Goal: Obtain resource: Download file/media

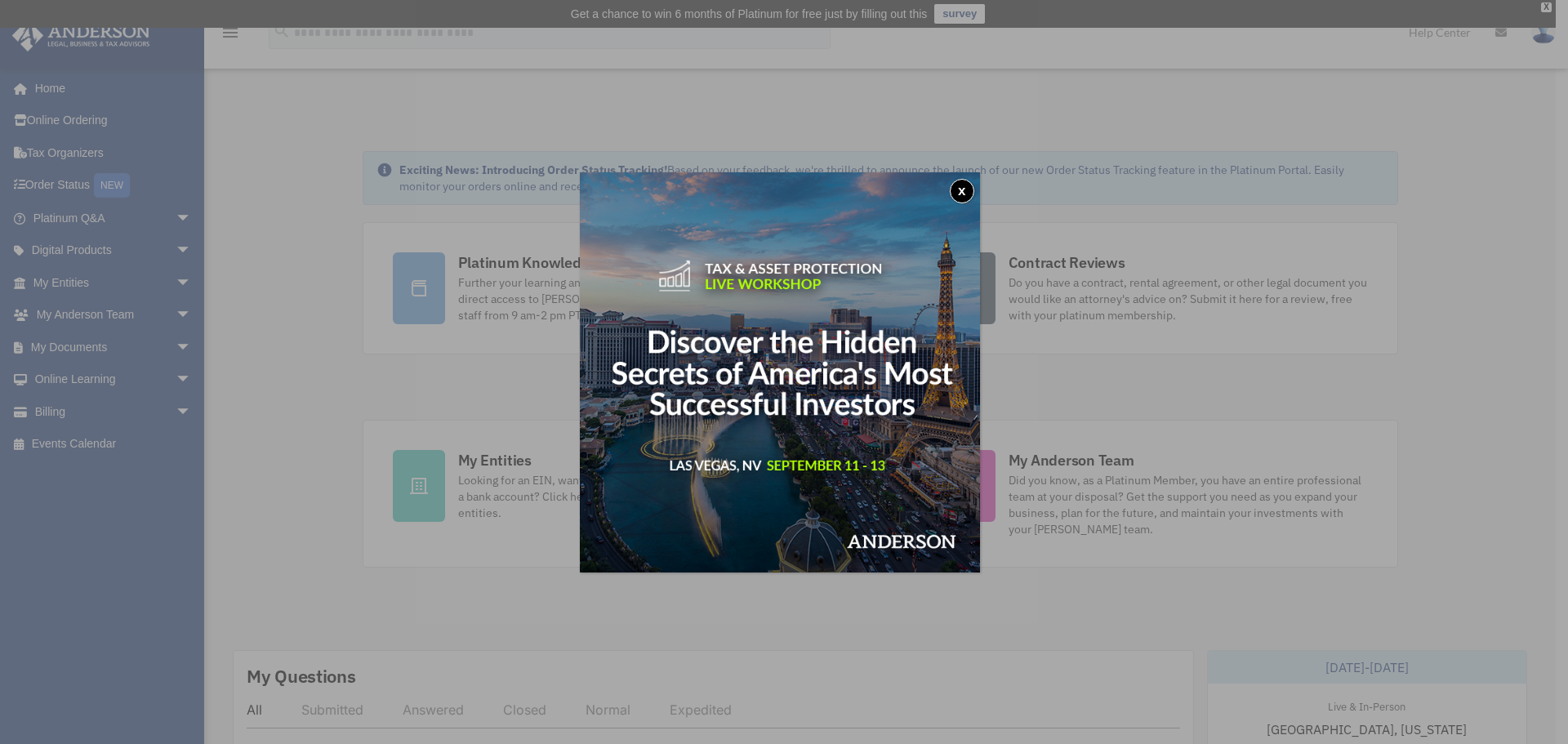
click at [968, 181] on button "x" at bounding box center [962, 190] width 25 height 25
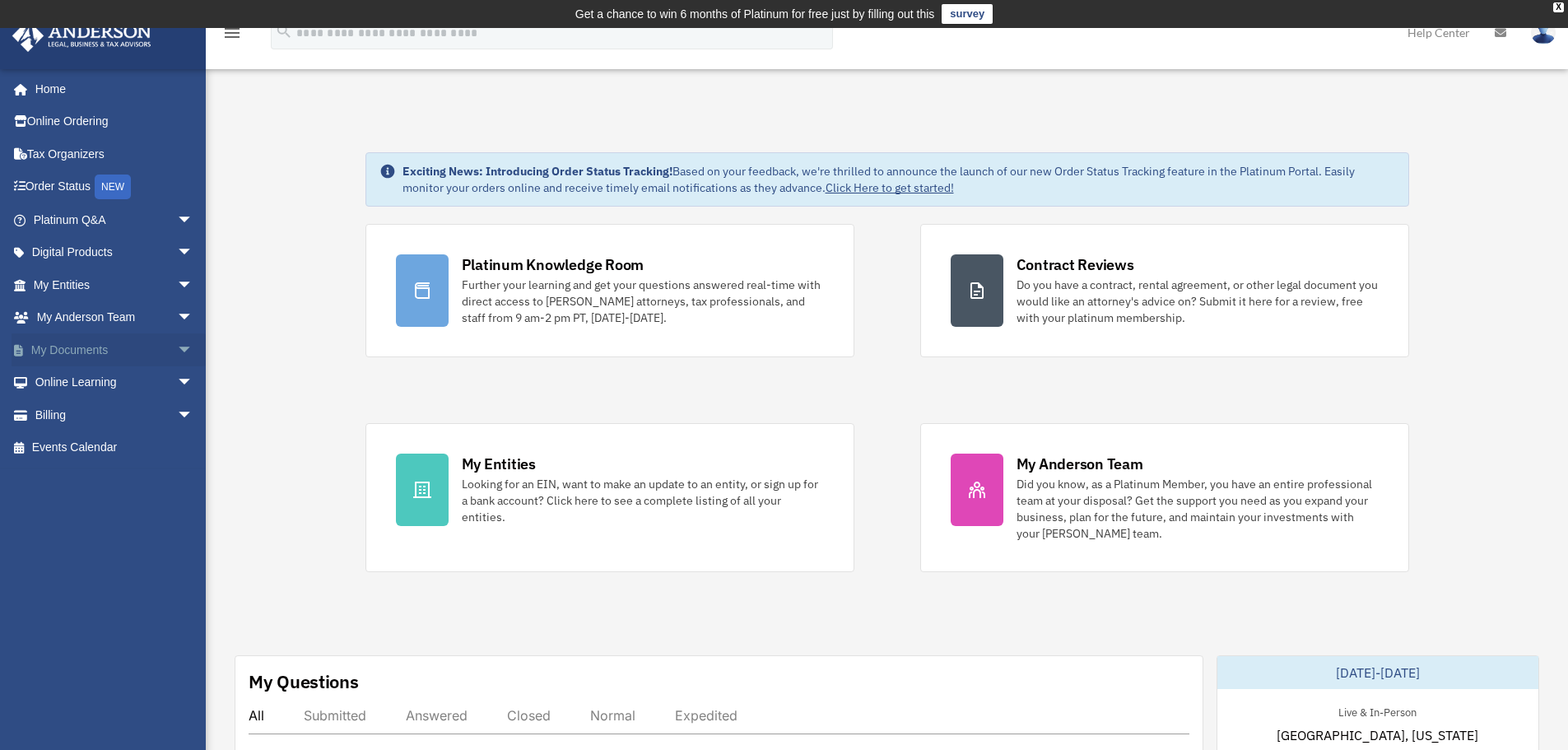
click at [177, 339] on span "arrow_drop_down" at bounding box center [194, 350] width 33 height 34
click at [62, 380] on link "Box" at bounding box center [120, 383] width 195 height 33
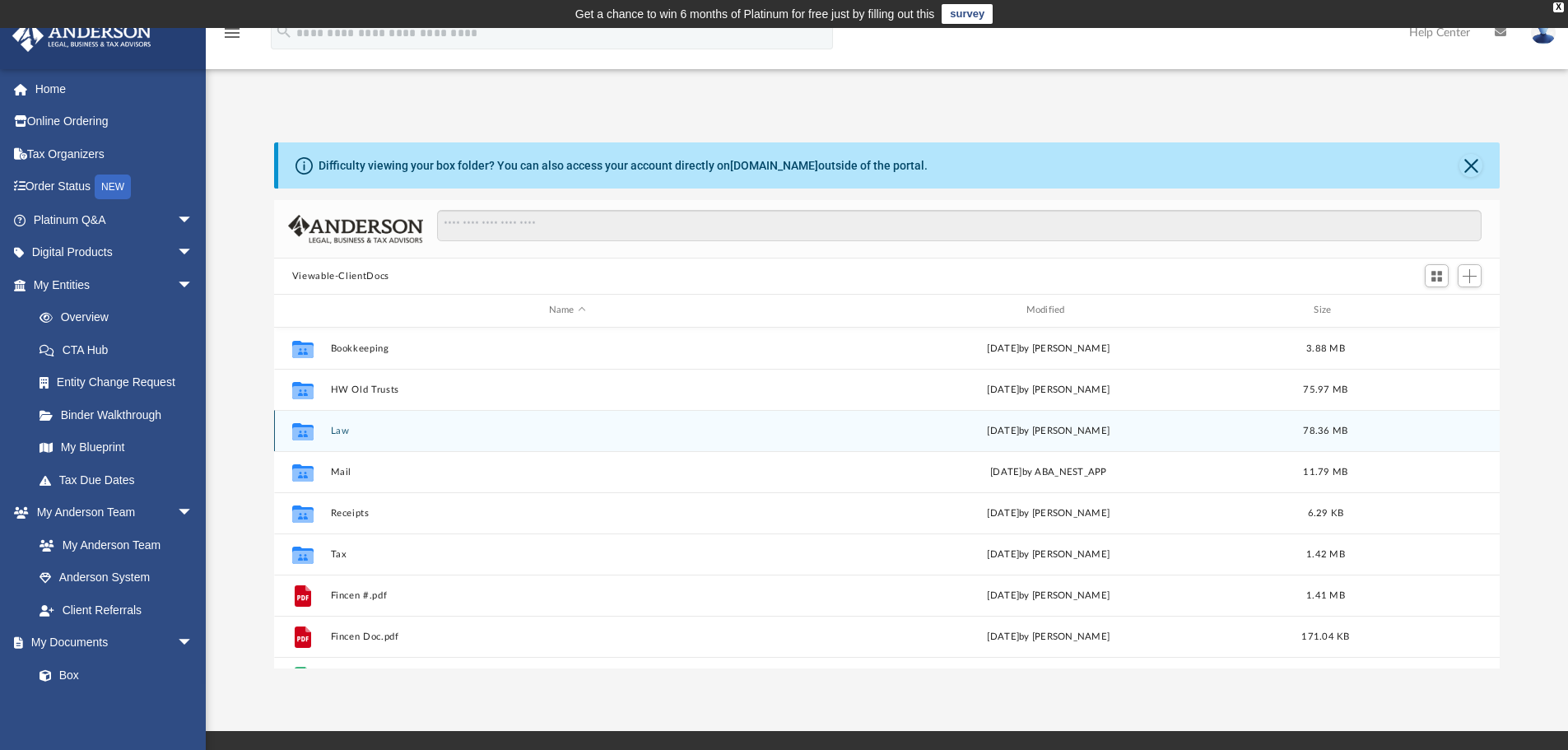
click at [345, 423] on div "Collaborated Folder Law Thu Aug 21 2025 by Mona Ramoser 78.36 MB" at bounding box center [886, 431] width 1226 height 41
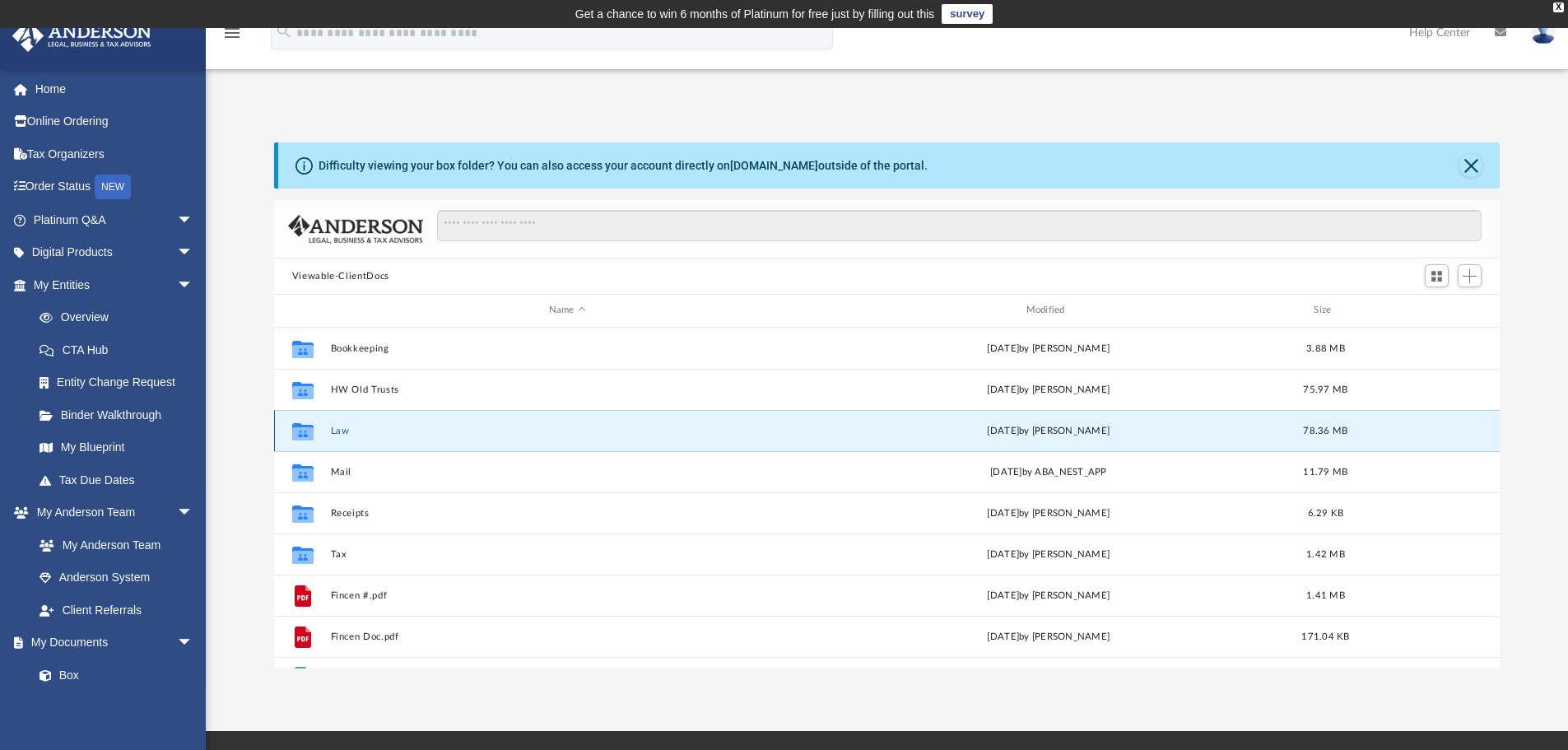
click at [348, 431] on button "Law" at bounding box center [566, 431] width 474 height 10
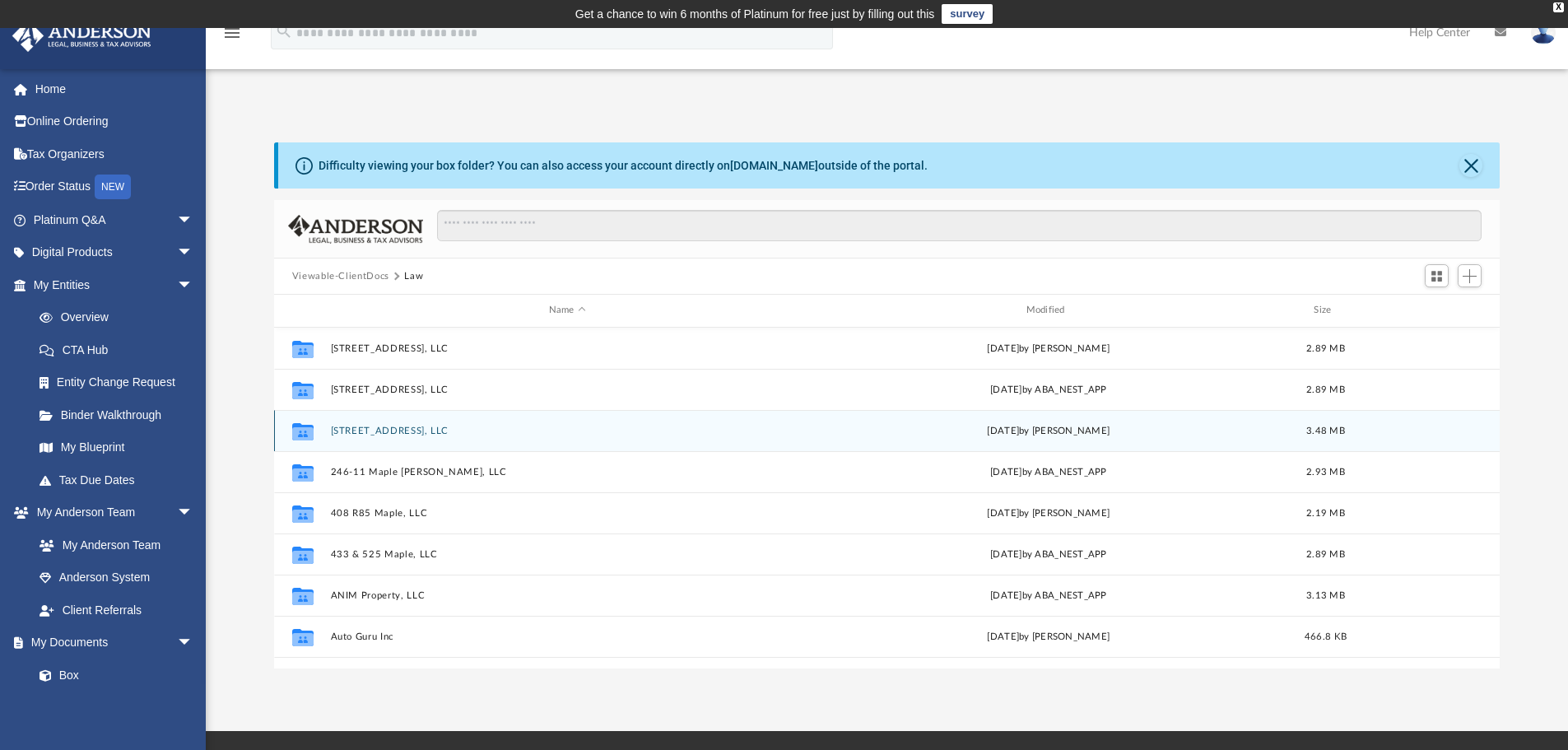
click at [1057, 433] on div "Wed Feb 12 2025 by Samantha Mcpherson" at bounding box center [1048, 430] width 474 height 15
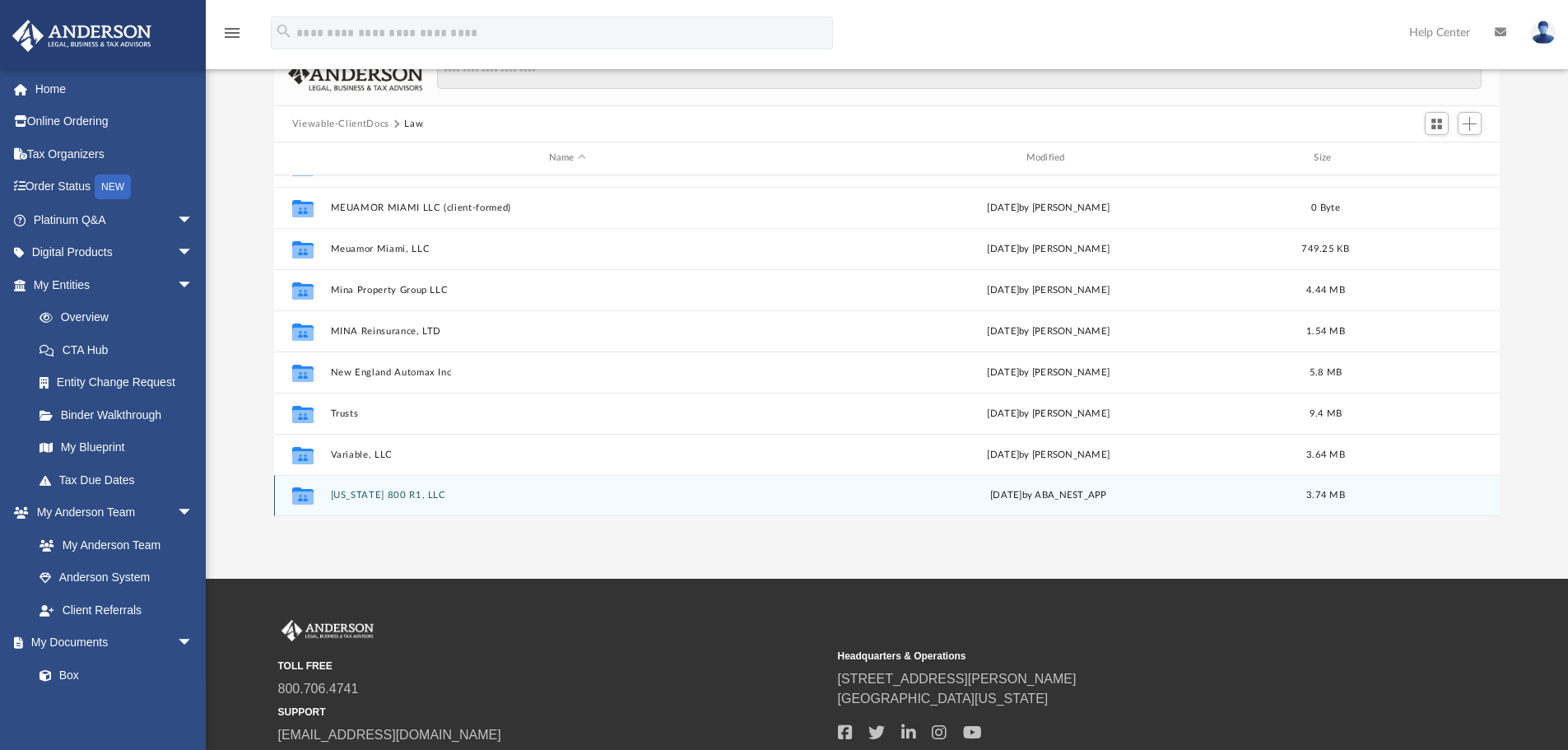
scroll to position [276, 0]
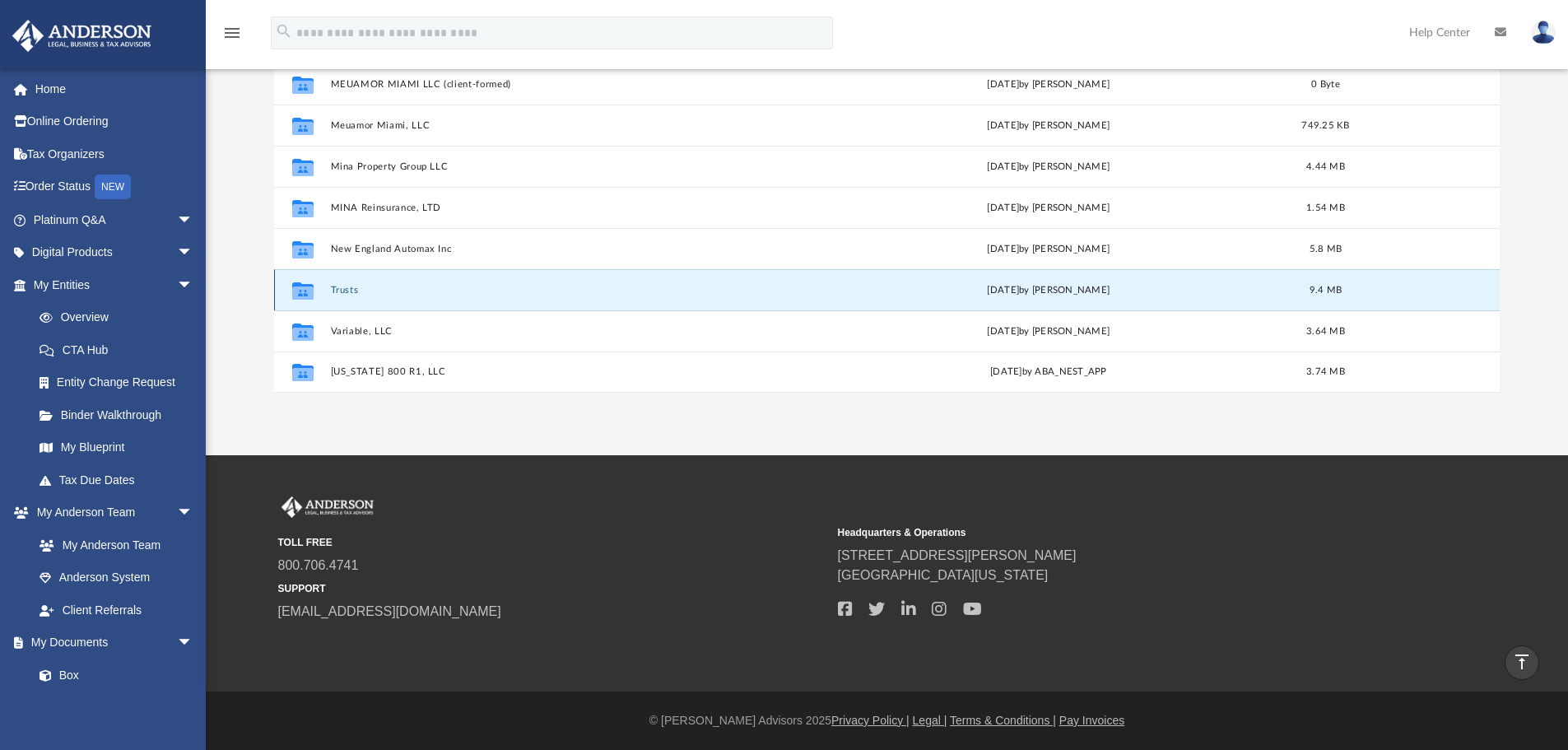
click at [355, 292] on button "Trusts" at bounding box center [566, 290] width 474 height 10
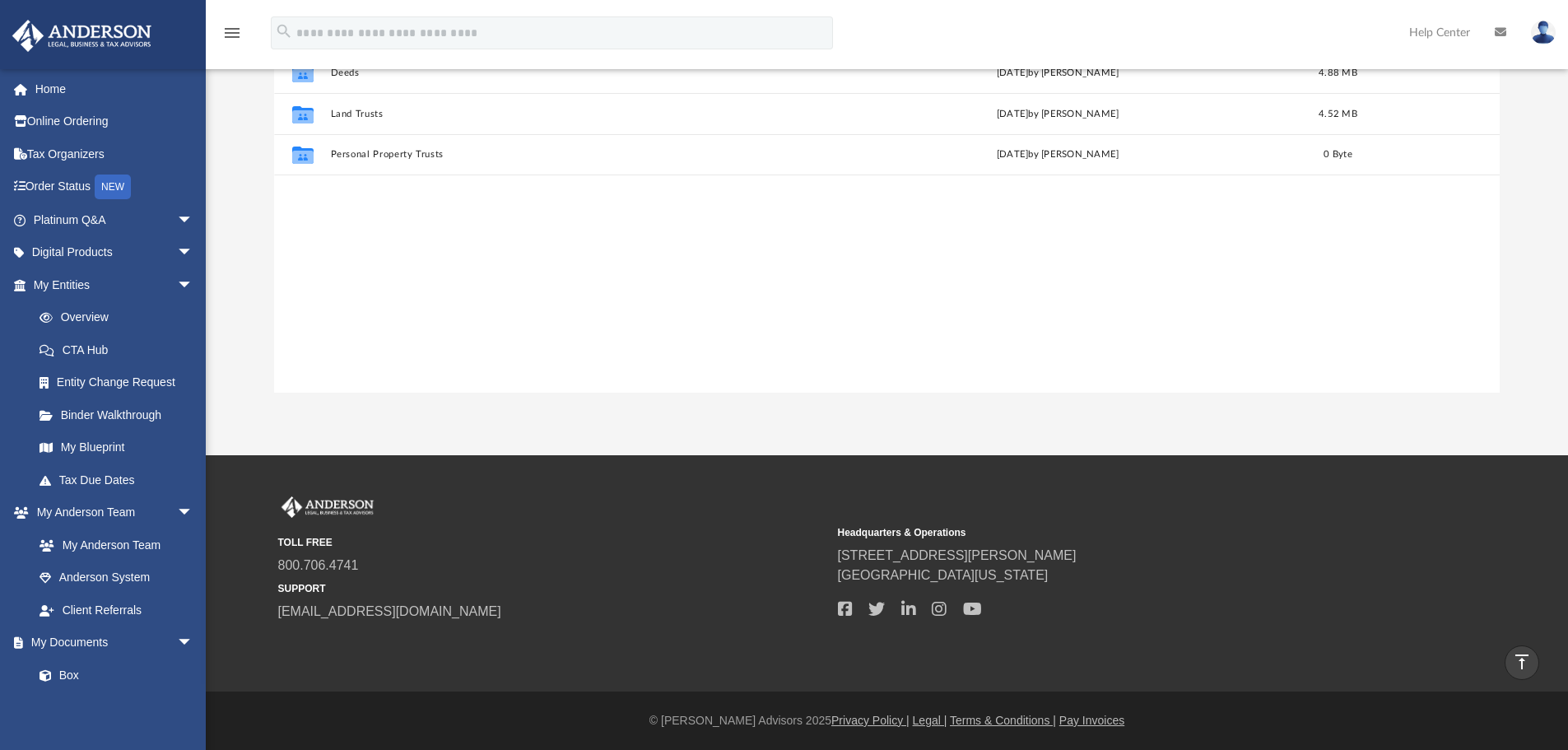
scroll to position [0, 0]
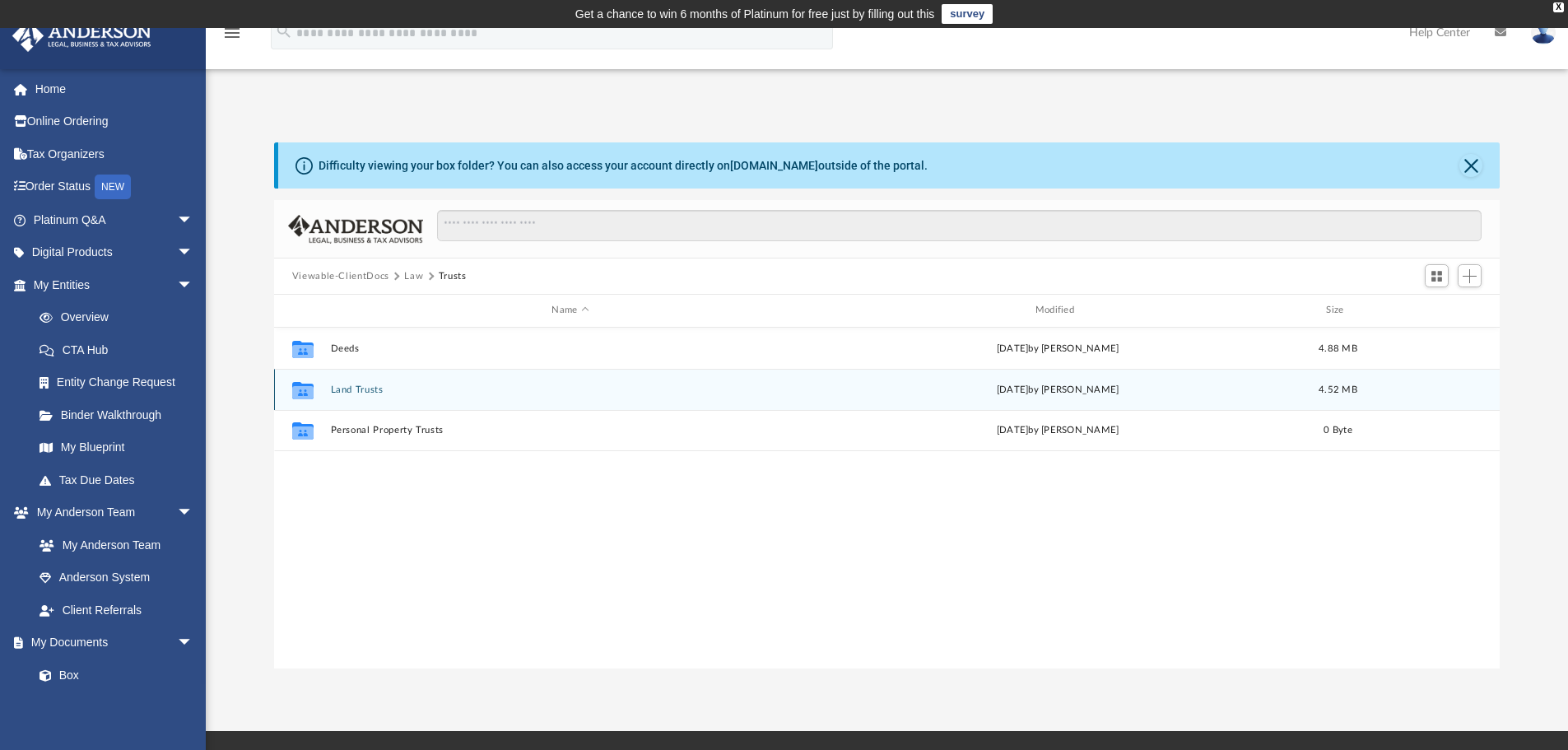
click at [339, 389] on button "Land Trusts" at bounding box center [569, 390] width 479 height 10
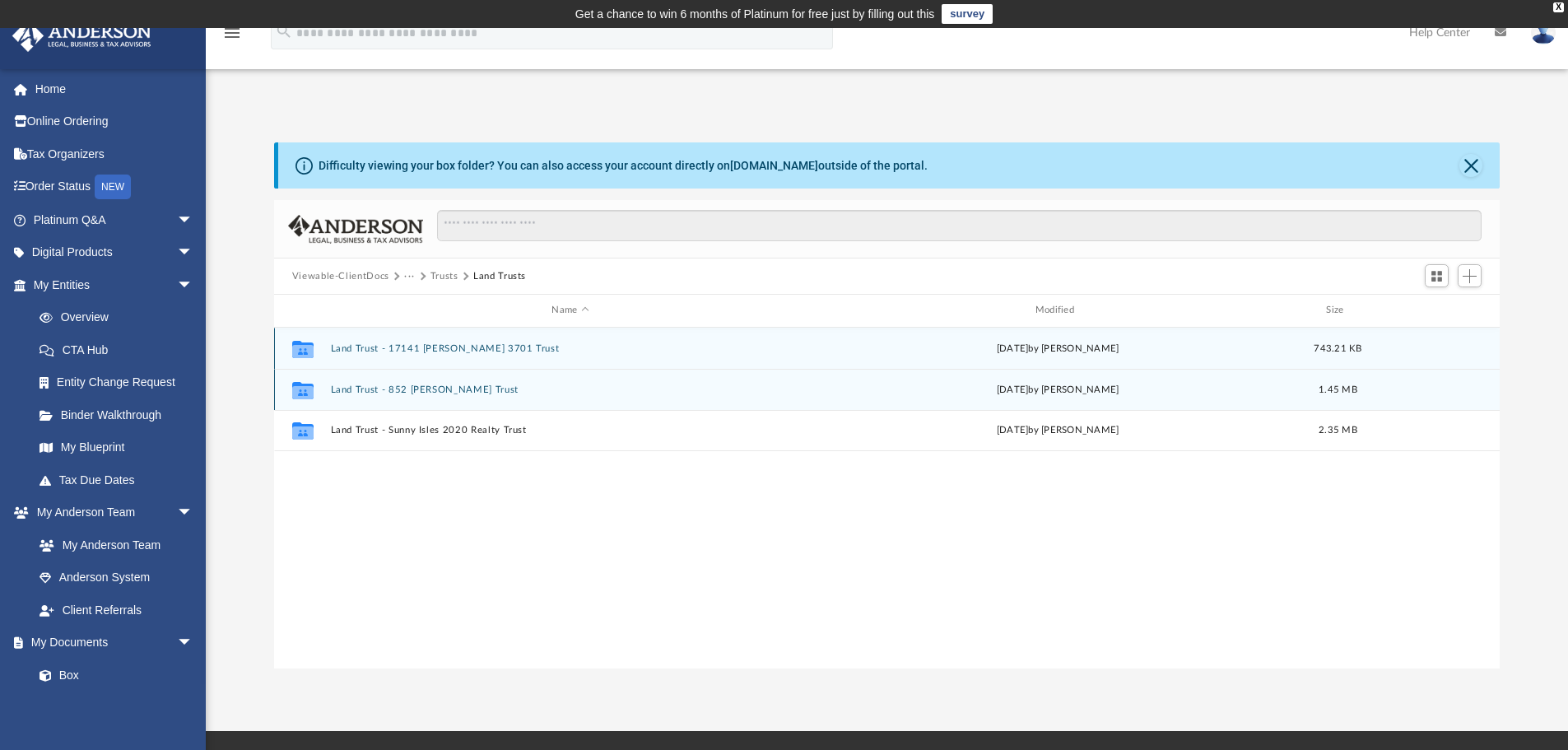
click at [339, 389] on button "Land Trust - 852 Lee Trust" at bounding box center [569, 390] width 479 height 10
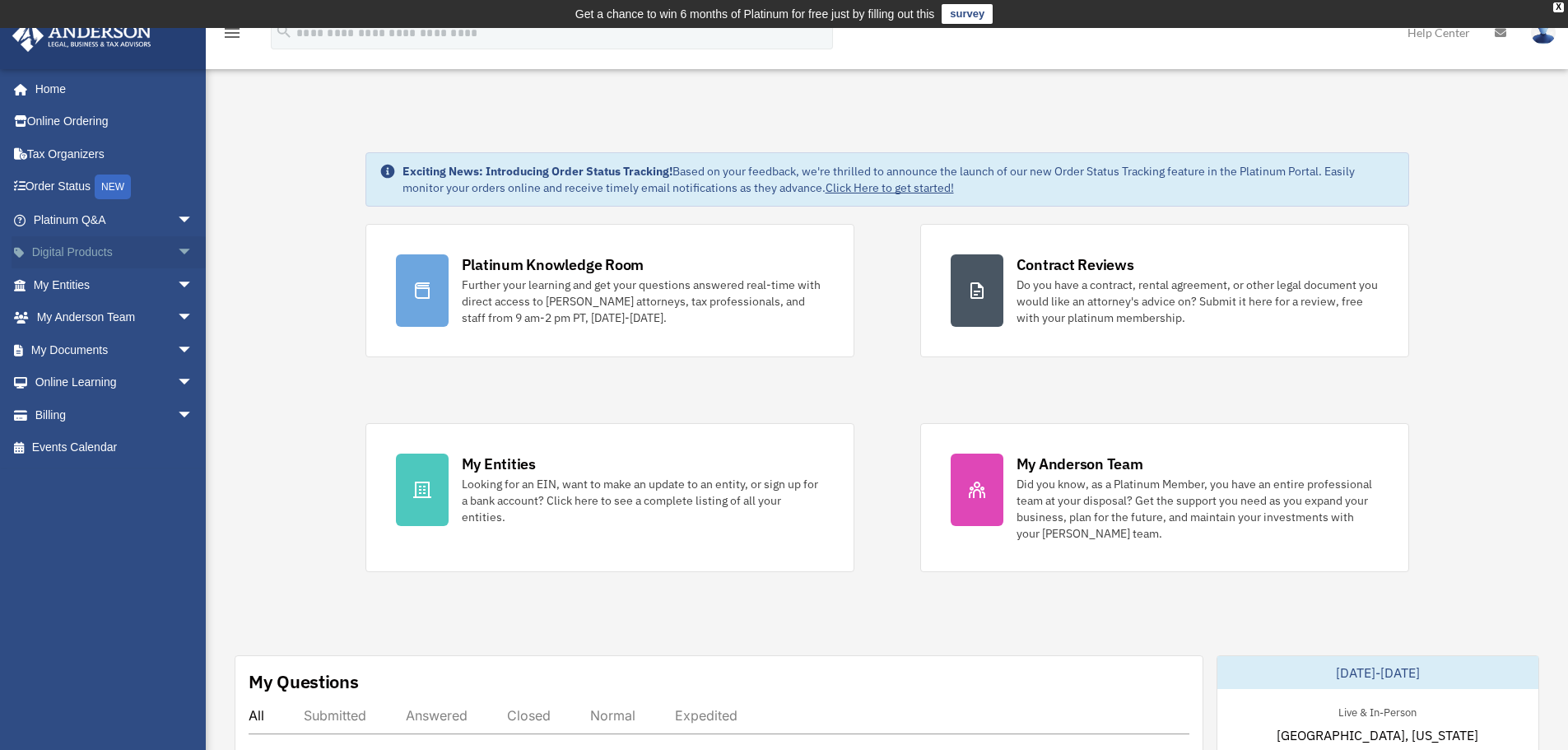
click at [147, 265] on link "Digital Products arrow_drop_down" at bounding box center [114, 252] width 207 height 33
click at [151, 288] on link "My Entities arrow_drop_down" at bounding box center [114, 285] width 207 height 33
click at [177, 342] on span "arrow_drop_down" at bounding box center [194, 350] width 33 height 34
click at [95, 384] on link "Box" at bounding box center [120, 383] width 195 height 33
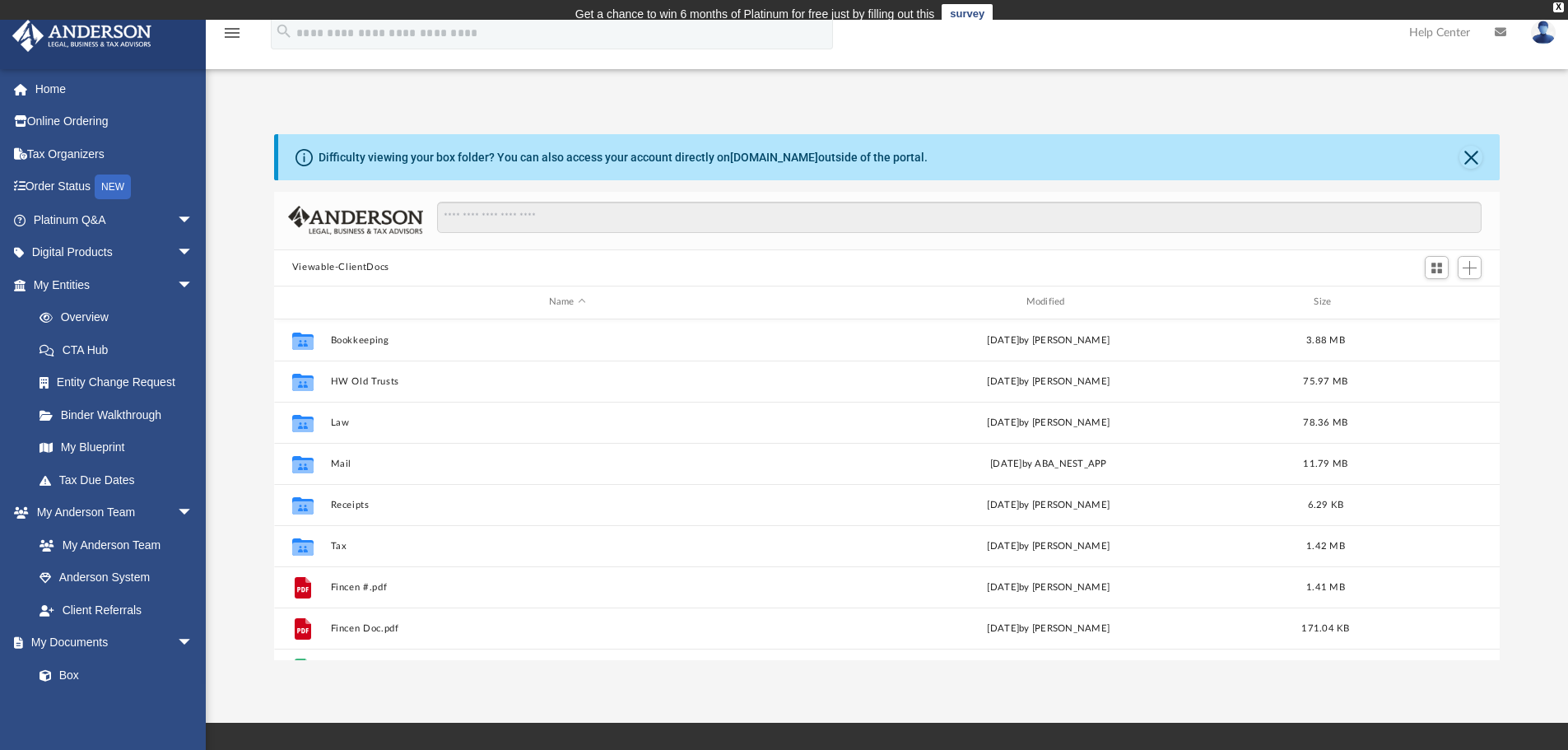
scroll to position [363, 1213]
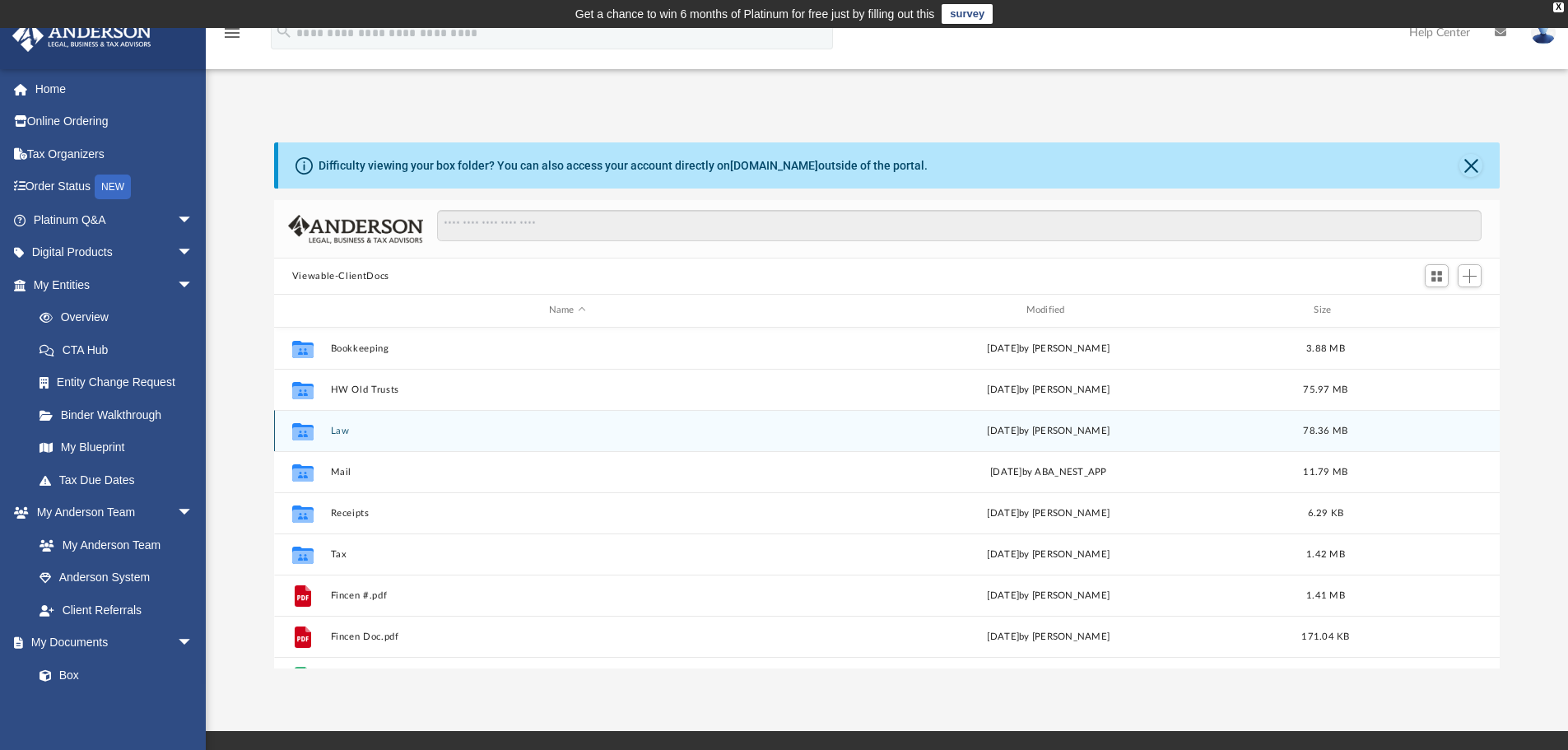
click at [334, 431] on button "Law" at bounding box center [566, 431] width 474 height 10
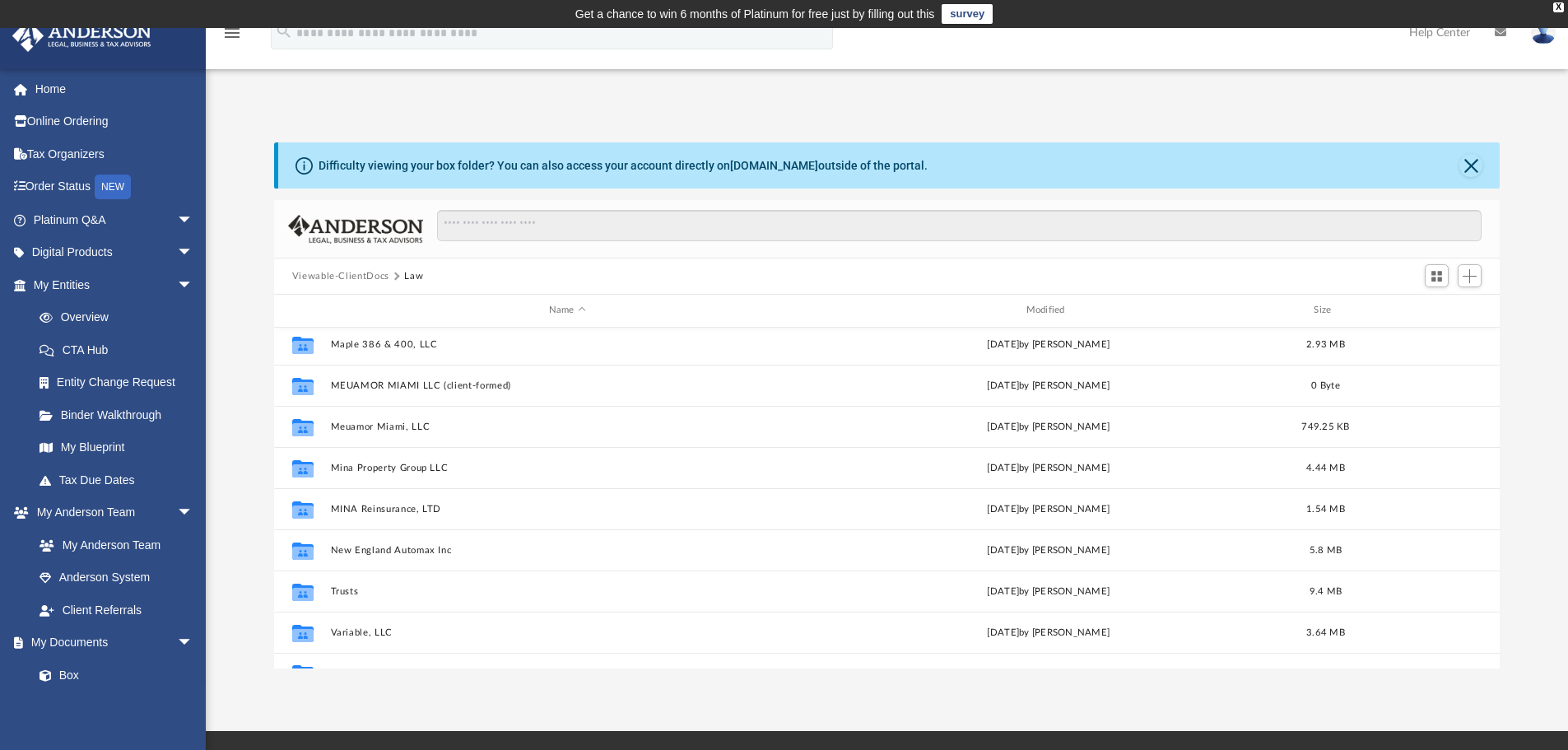
scroll to position [565, 0]
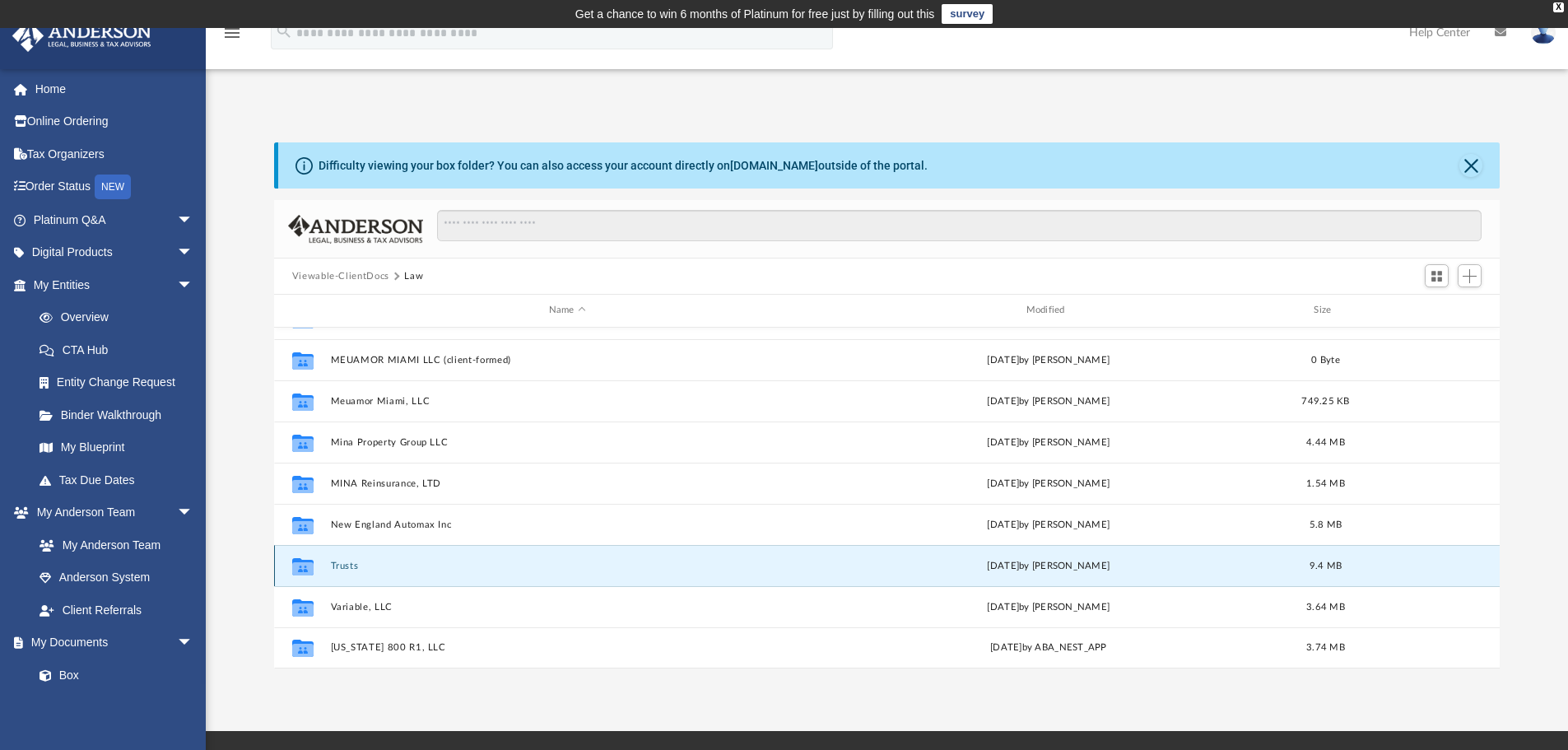
click at [341, 569] on button "Trusts" at bounding box center [566, 566] width 474 height 10
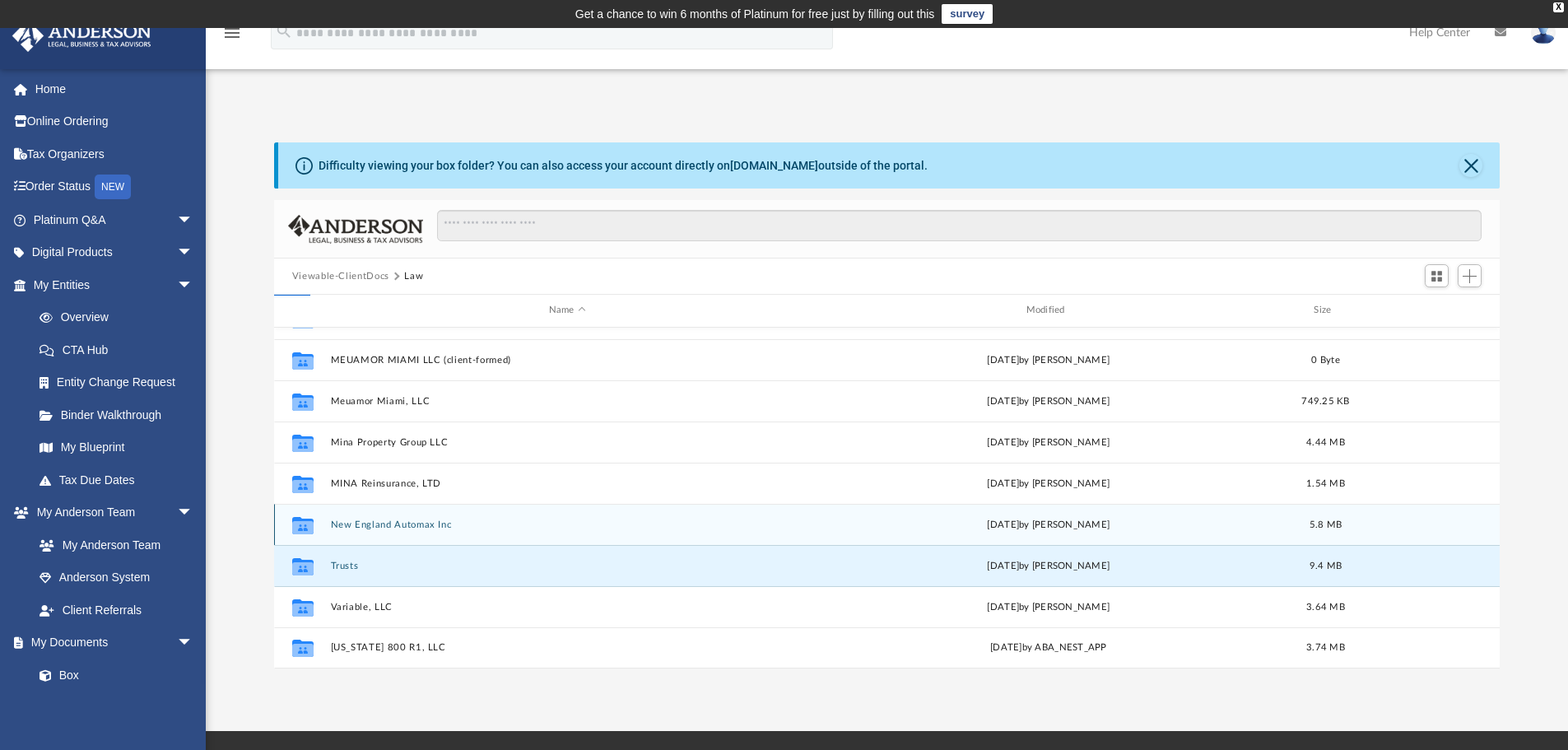
scroll to position [0, 0]
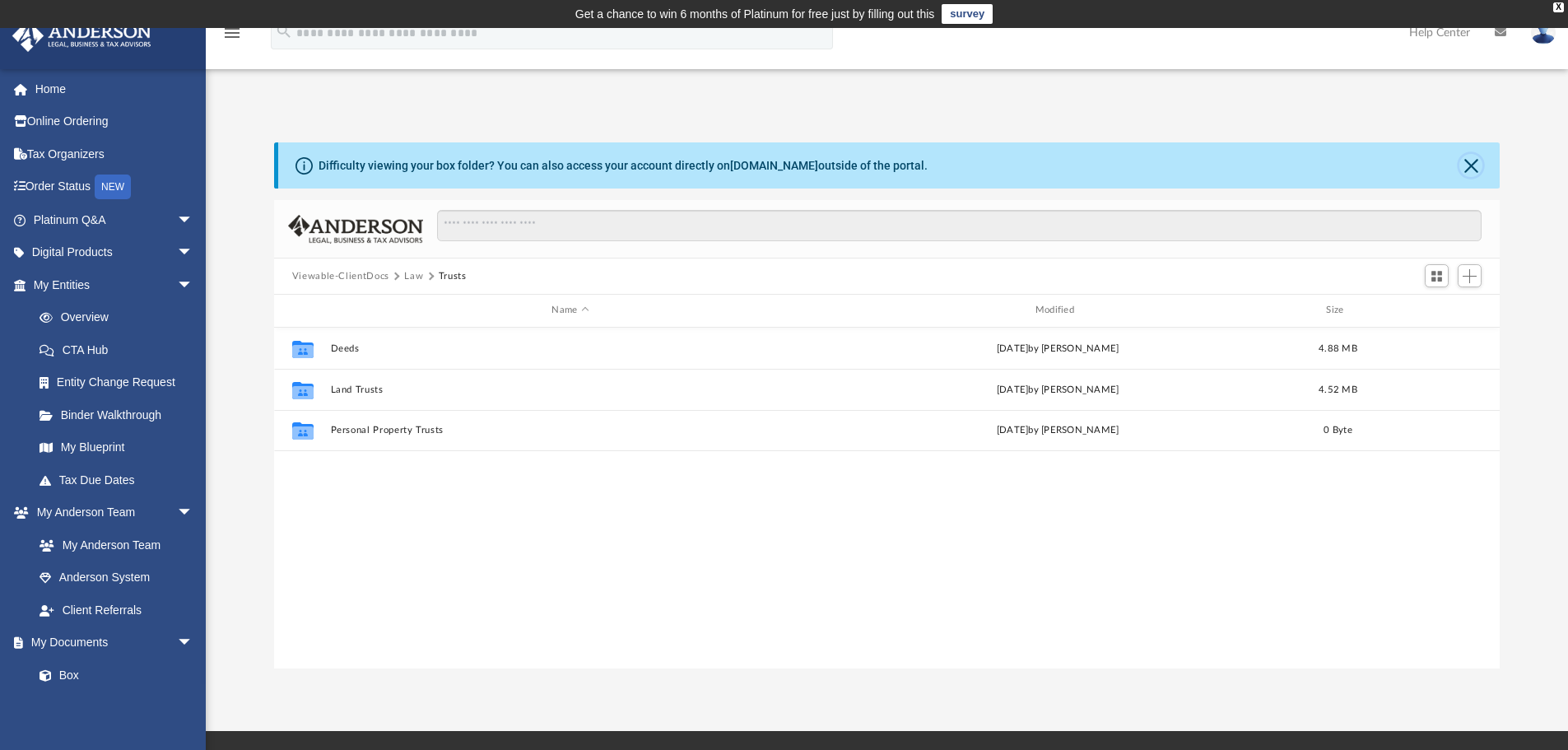
click at [1472, 165] on button "Close" at bounding box center [1470, 165] width 23 height 23
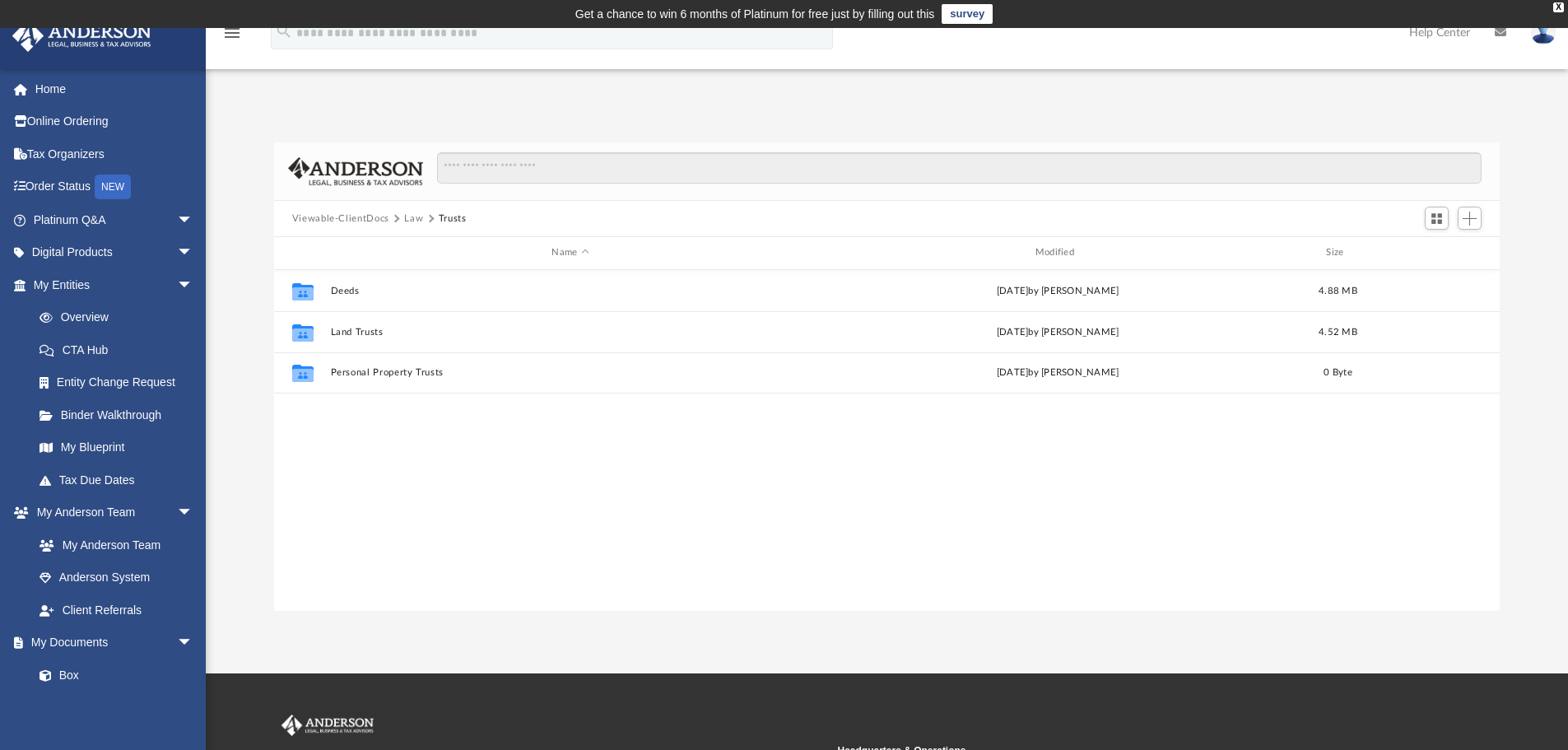
click at [412, 215] on button "Law" at bounding box center [413, 219] width 19 height 15
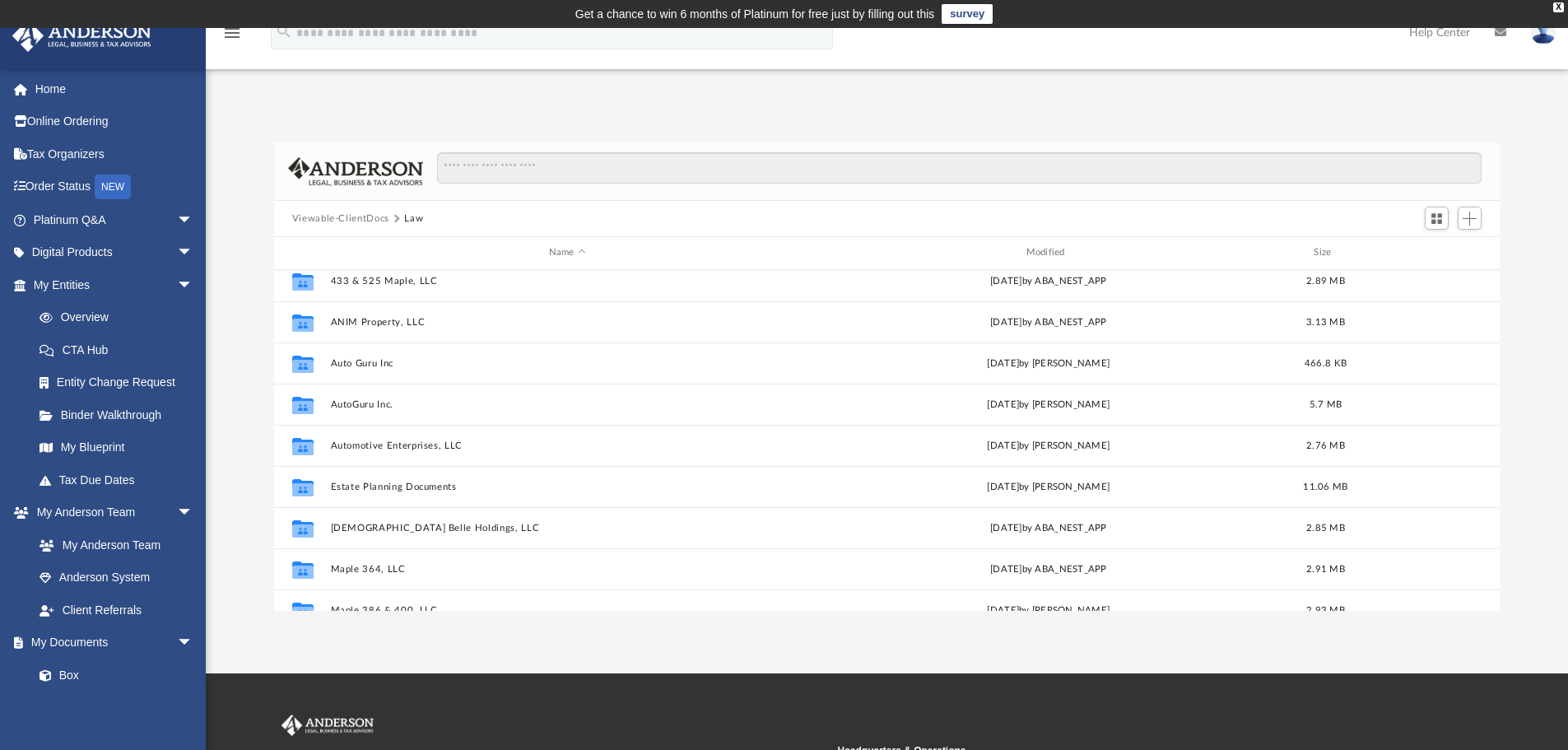
scroll to position [329, 0]
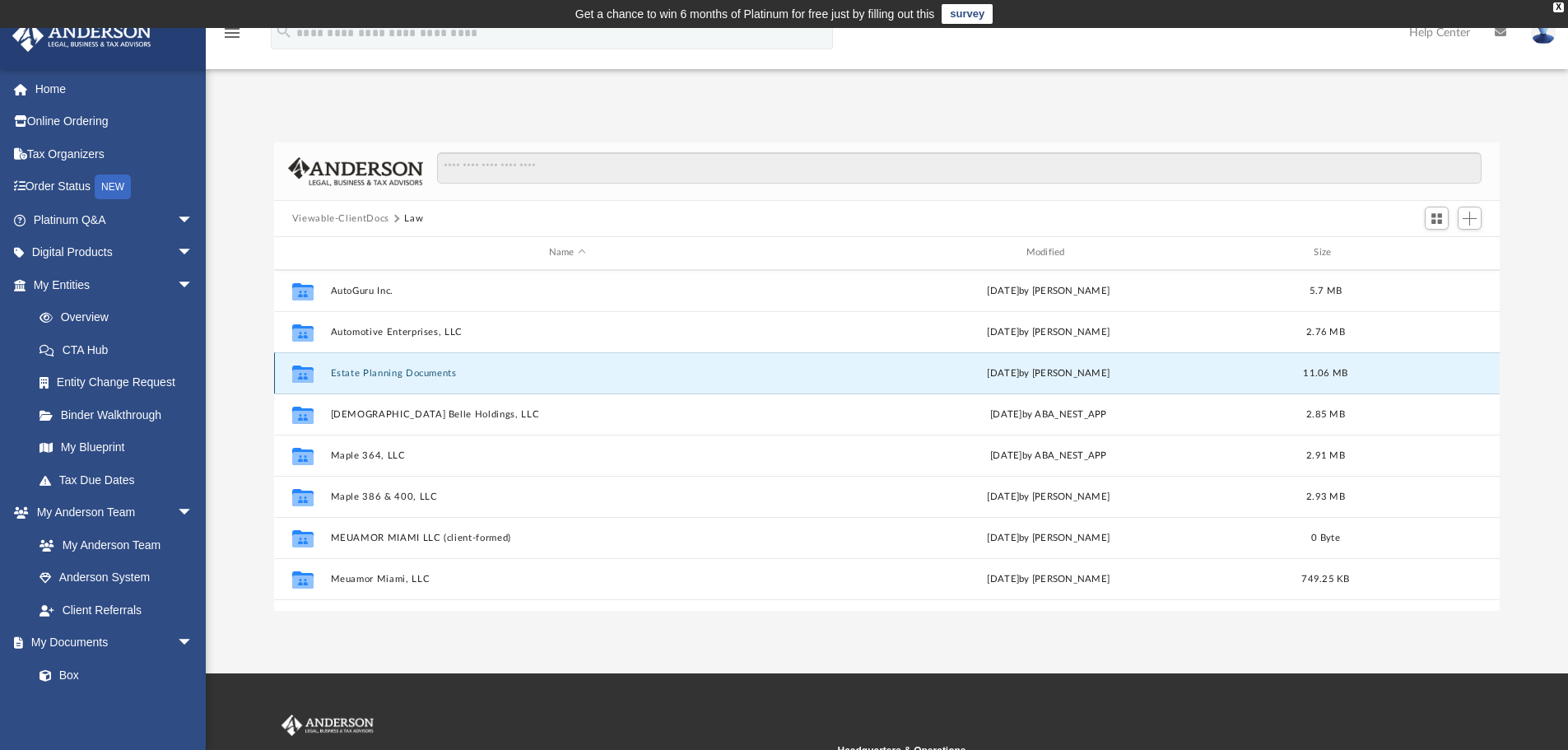
click at [375, 368] on button "Estate Planning Documents" at bounding box center [566, 373] width 474 height 10
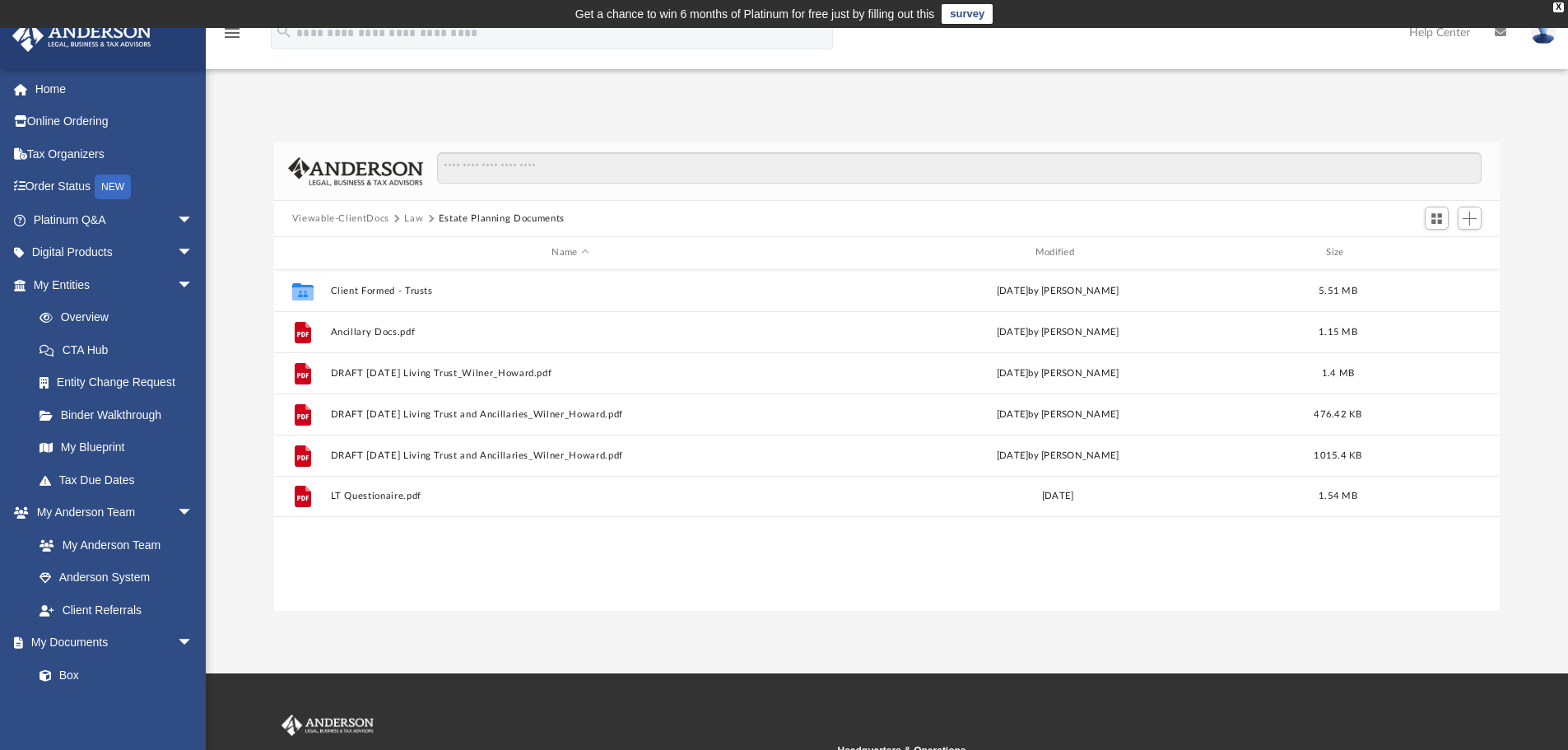
scroll to position [0, 0]
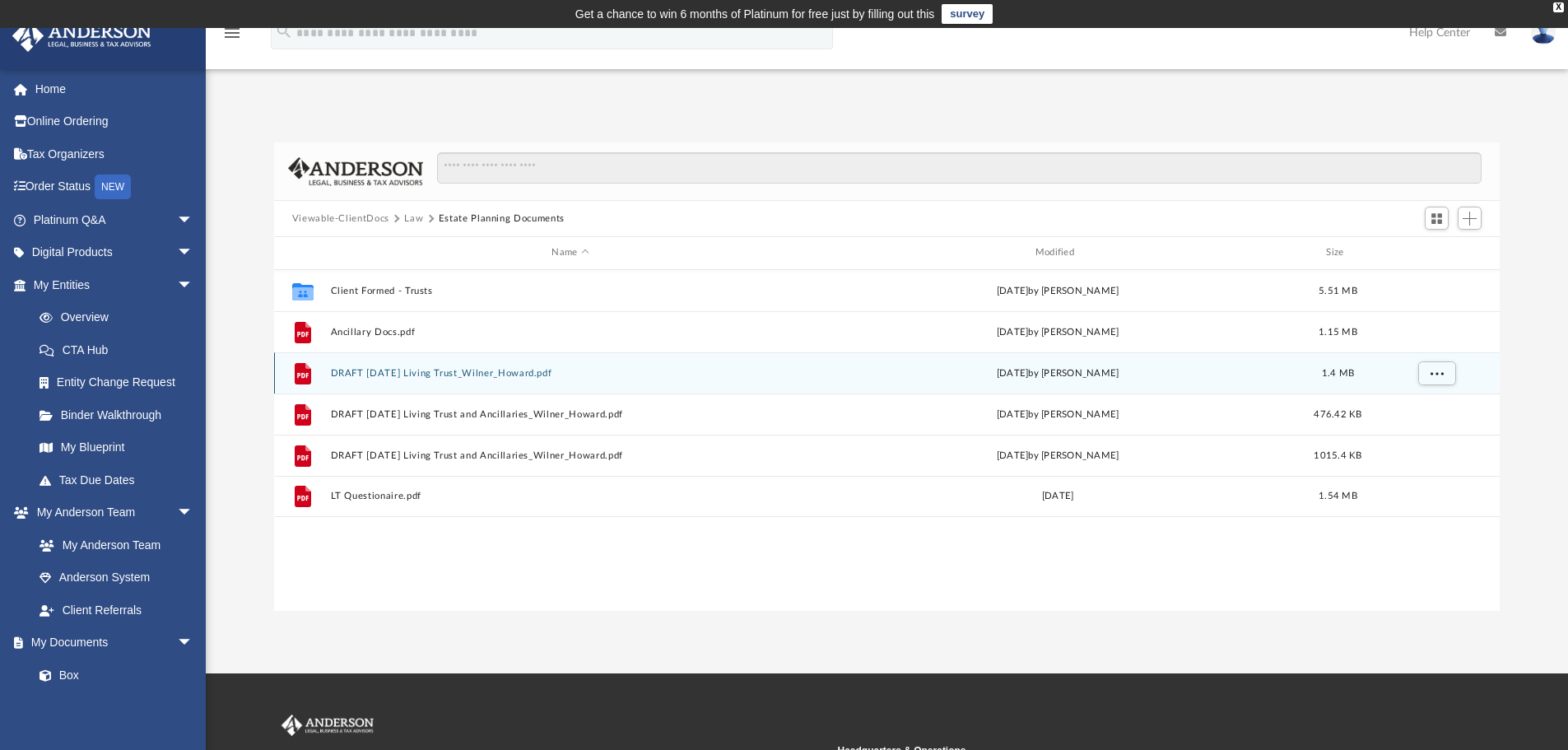
click at [1042, 367] on div "Tue Feb 18 2025 by Tamara Halse" at bounding box center [1056, 373] width 479 height 15
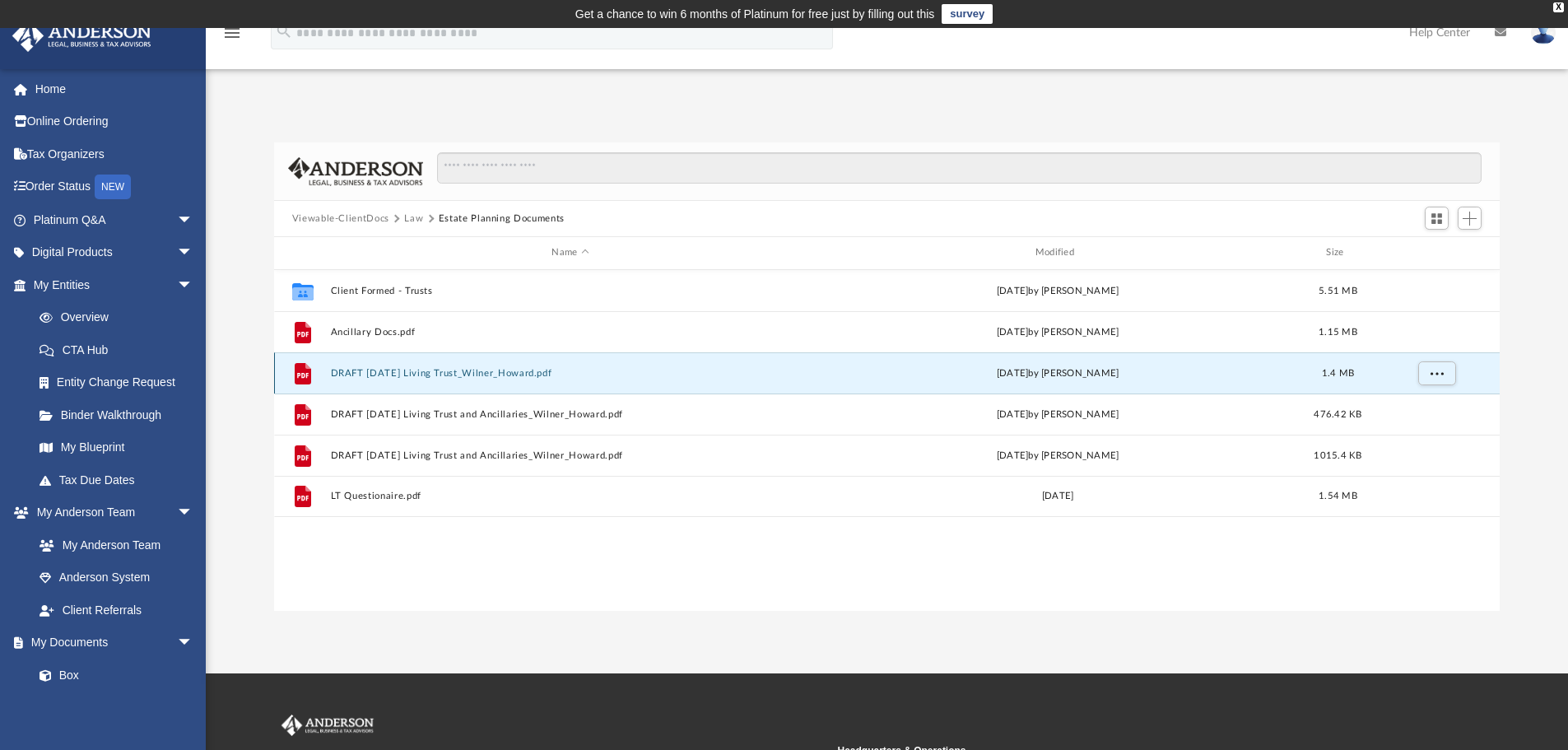
click at [529, 373] on button "DRAFT 01.13.25 Living Trust_Wilner_Howard.pdf" at bounding box center [569, 373] width 479 height 10
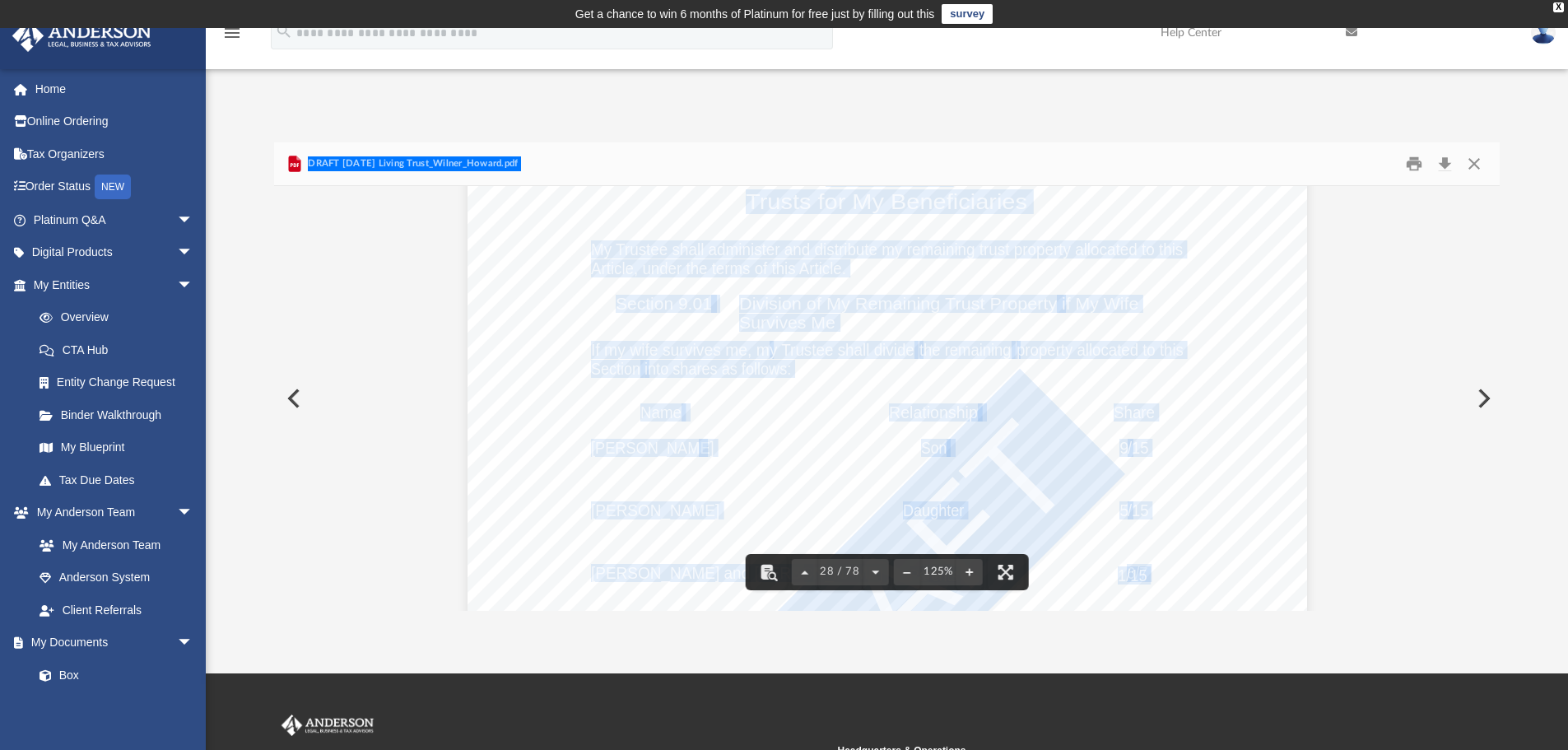
scroll to position [30134, 0]
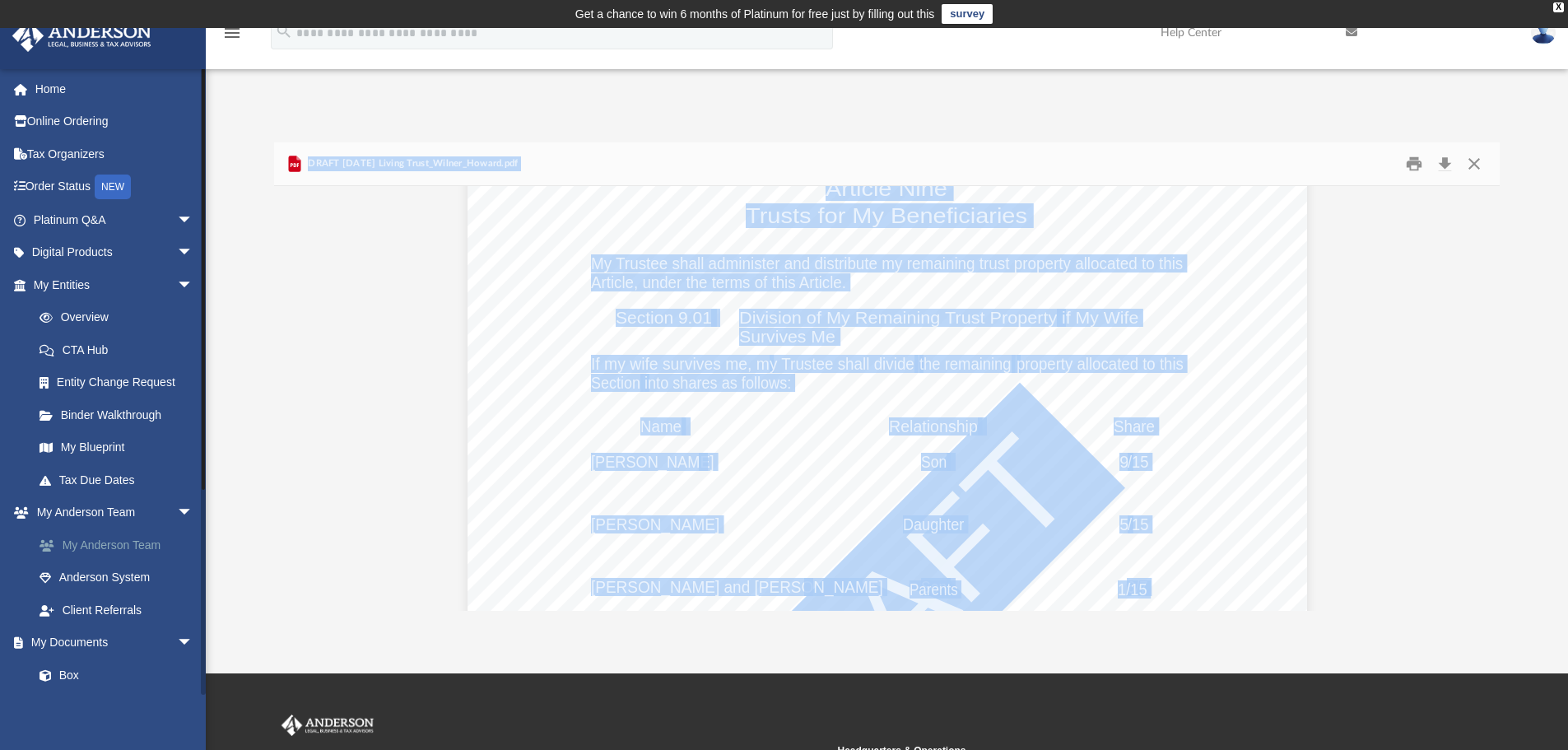
drag, startPoint x: 43, startPoint y: 555, endPoint x: 39, endPoint y: 547, distance: 8.9
click at [43, 555] on link "My Anderson Team" at bounding box center [120, 545] width 195 height 33
